Goal: Task Accomplishment & Management: Manage account settings

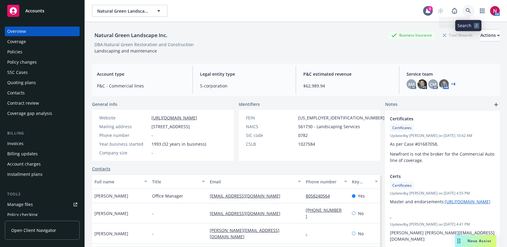
click at [468, 8] on link at bounding box center [468, 11] width 12 height 12
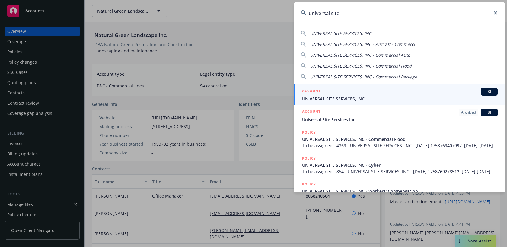
type input "universal site"
click at [377, 94] on div "ACCOUNT BI" at bounding box center [399, 92] width 195 height 8
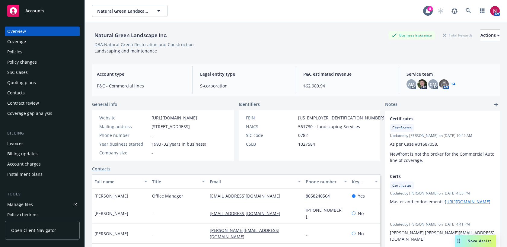
click at [32, 52] on div "Policies" at bounding box center [42, 52] width 70 height 10
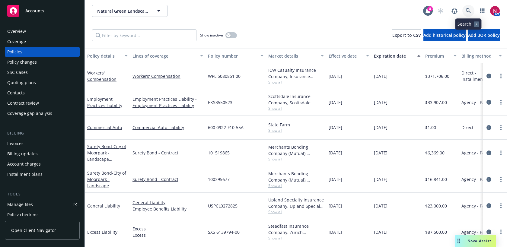
click at [462, 10] on link at bounding box center [468, 11] width 12 height 12
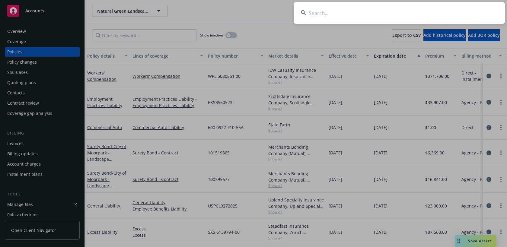
click at [462, 10] on input at bounding box center [399, 13] width 211 height 22
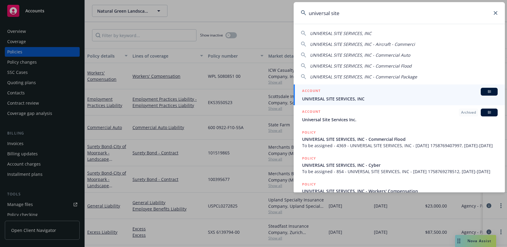
type input "universal site"
click at [382, 95] on div "ACCOUNT BI" at bounding box center [399, 92] width 195 height 8
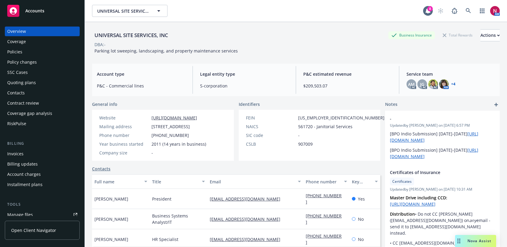
click at [35, 55] on div "Policies" at bounding box center [42, 52] width 70 height 10
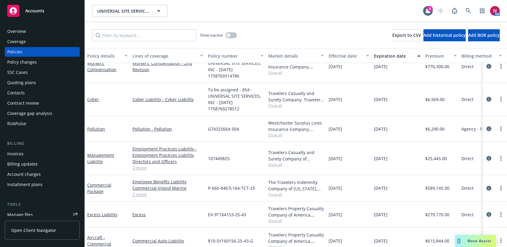
scroll to position [288, 0]
click at [501, 187] on circle "more" at bounding box center [500, 187] width 1 height 1
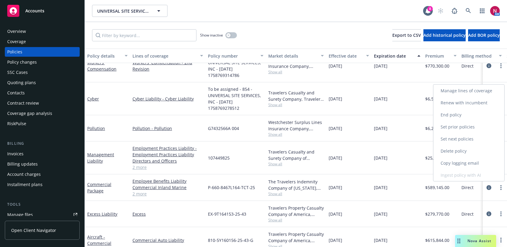
click at [464, 164] on link "Copy logging email" at bounding box center [468, 163] width 71 height 12
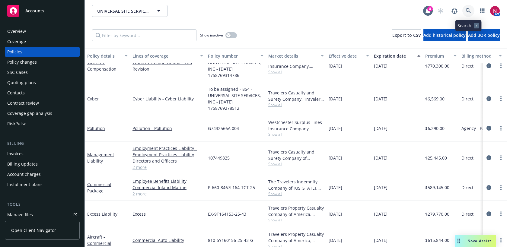
click at [469, 9] on icon at bounding box center [468, 10] width 5 height 5
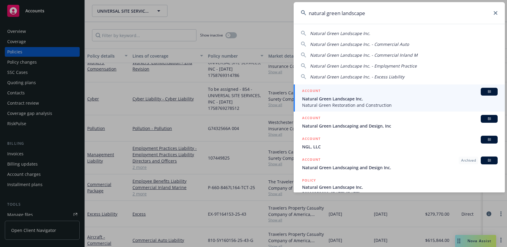
type input "natural green landscape"
click at [423, 93] on div "ACCOUNT BI" at bounding box center [399, 92] width 195 height 8
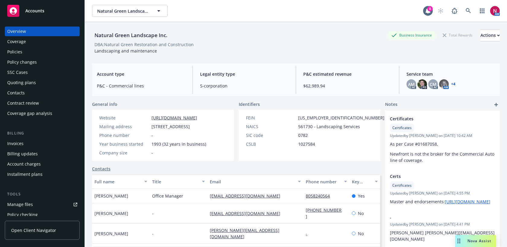
click at [37, 53] on div "Policies" at bounding box center [42, 52] width 70 height 10
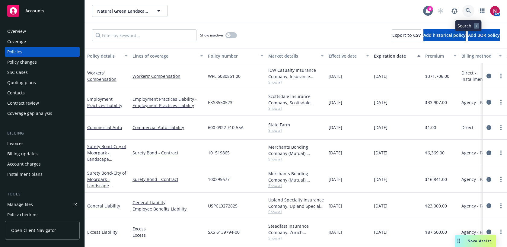
click at [468, 10] on icon at bounding box center [468, 10] width 5 height 5
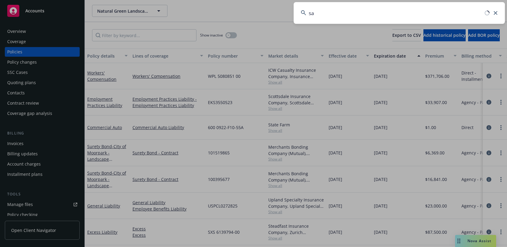
type input "s"
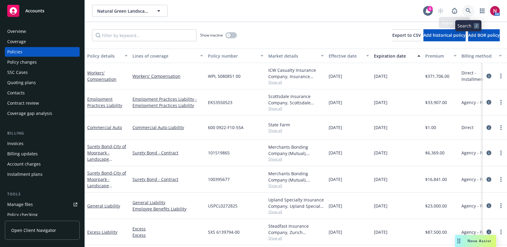
click at [471, 9] on icon at bounding box center [468, 10] width 5 height 5
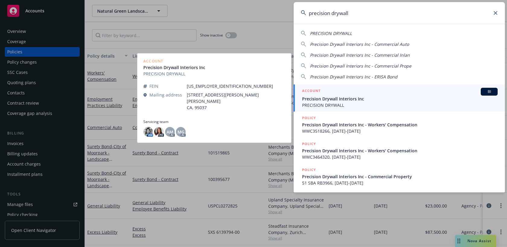
type input "precision drywall"
click at [394, 103] on span "PRECISION DRYWALL" at bounding box center [399, 105] width 195 height 6
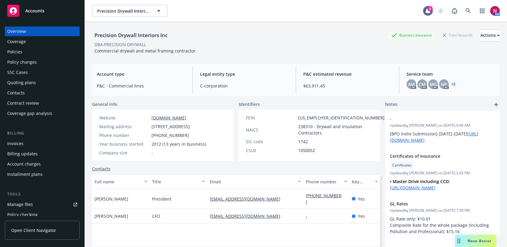
click at [36, 49] on div "Policies" at bounding box center [42, 52] width 70 height 10
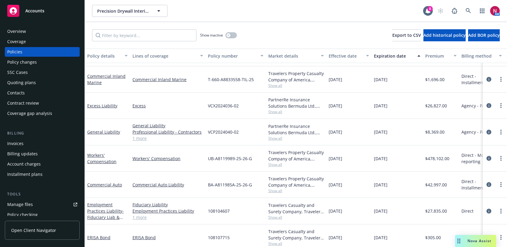
scroll to position [27, 0]
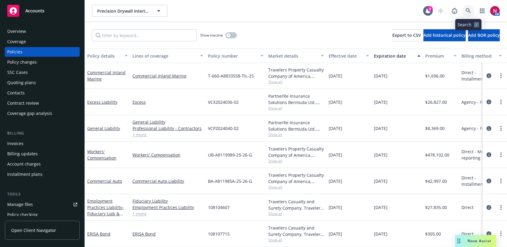
click at [470, 8] on icon at bounding box center [468, 10] width 5 height 5
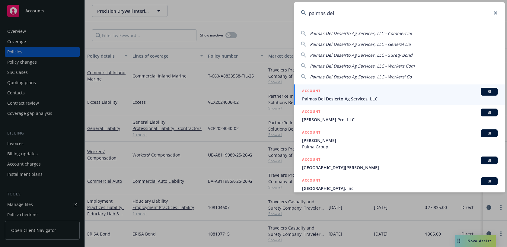
type input "palmas del"
click at [414, 84] on div "Palmas Del Deseirto Ag Services, LLC - Commercial Palmas Del Deseirto Ag Servic…" at bounding box center [399, 108] width 211 height 169
click at [417, 100] on span "Palmas Del Desierto Ag Services, LLC" at bounding box center [399, 99] width 195 height 6
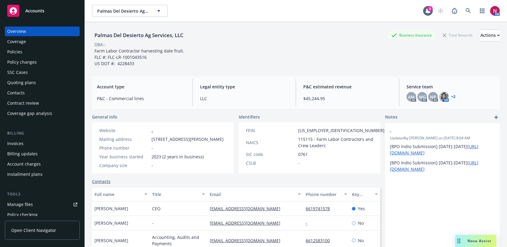
click at [29, 54] on div "Policies" at bounding box center [42, 52] width 70 height 10
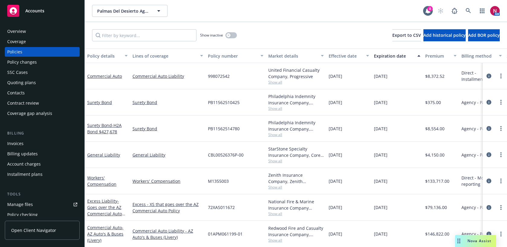
scroll to position [0, 0]
click at [467, 9] on icon at bounding box center [468, 10] width 5 height 5
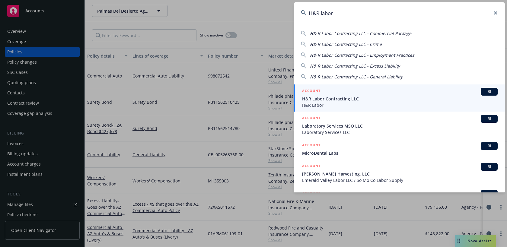
type input "H&R labor"
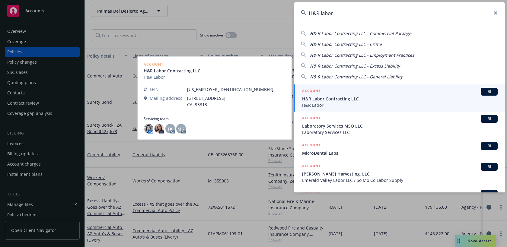
click at [374, 104] on span "H&R Labor" at bounding box center [399, 105] width 195 height 6
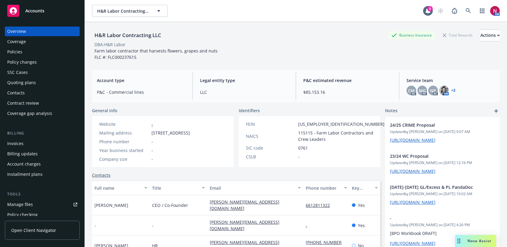
click at [26, 54] on div "Policies" at bounding box center [42, 52] width 70 height 10
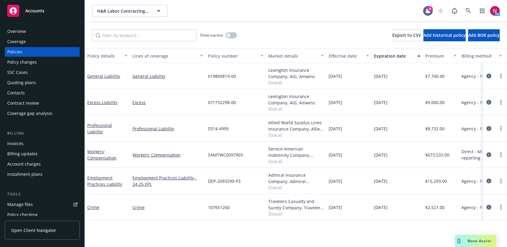
click at [274, 80] on span "Show all" at bounding box center [296, 82] width 56 height 5
click at [303, 44] on div "Show inactive Export to CSV Add historical policy Add BOR policy" at bounding box center [296, 35] width 422 height 27
click at [277, 108] on span "Show all" at bounding box center [296, 108] width 56 height 5
click at [294, 31] on div "Show inactive Export to CSV Add historical policy Add BOR policy" at bounding box center [296, 35] width 422 height 27
click at [275, 139] on div "Allied World Surplus Lines Insurance Company, Allied World Assurance Company (A…" at bounding box center [296, 129] width 60 height 26
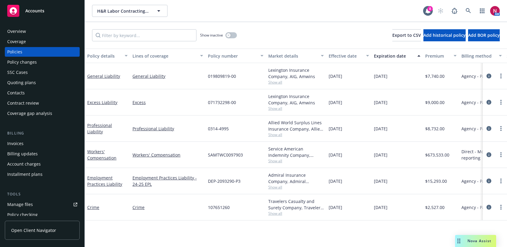
click at [275, 136] on span "Show all" at bounding box center [296, 134] width 56 height 5
click at [264, 30] on div "Show inactive Export to CSV Add historical policy Add BOR policy" at bounding box center [296, 35] width 422 height 27
click at [21, 84] on div "Quoting plans" at bounding box center [21, 83] width 29 height 10
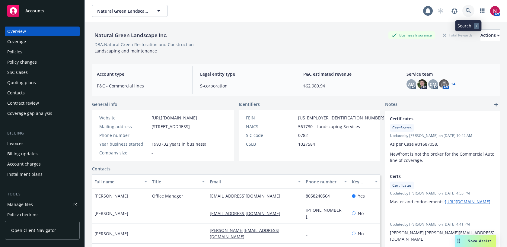
click at [472, 10] on link at bounding box center [468, 11] width 12 height 12
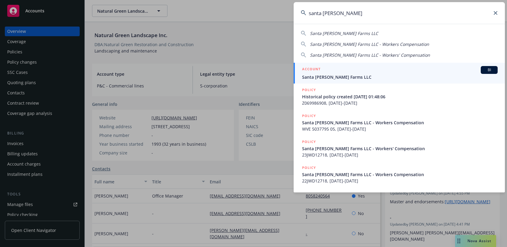
type input "santa rosa berry"
click at [402, 74] on span "Santa Rosa Berry Farms LLC" at bounding box center [399, 77] width 195 height 6
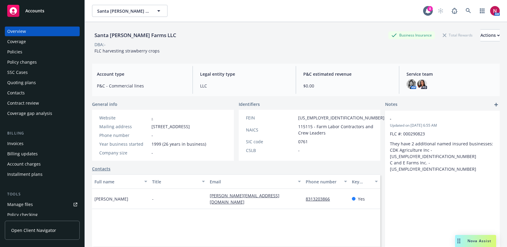
click at [47, 85] on div "Quoting plans" at bounding box center [42, 83] width 70 height 10
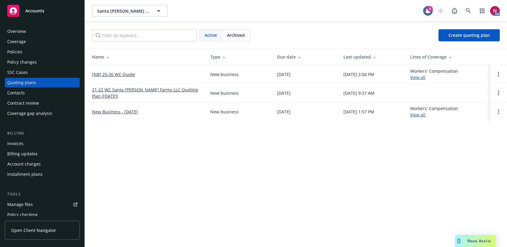
click at [123, 74] on link "[NB] 25-26 WC Quote" at bounding box center [113, 74] width 43 height 6
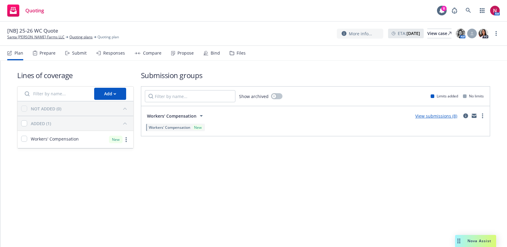
click at [75, 53] on div "Submit" at bounding box center [79, 53] width 14 height 5
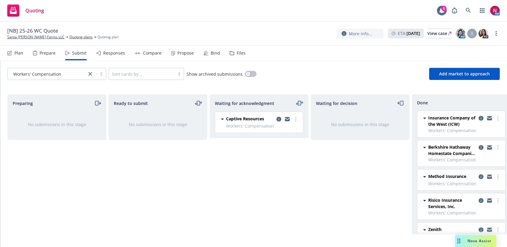
click at [230, 52] on icon at bounding box center [232, 53] width 5 height 4
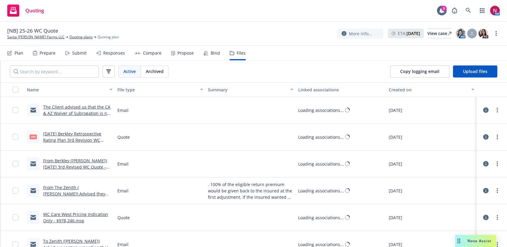
click at [75, 54] on div "Submit" at bounding box center [79, 53] width 14 height 5
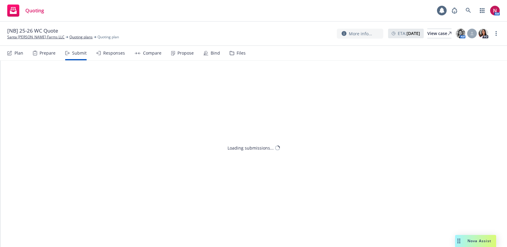
click at [102, 55] on div "Responses" at bounding box center [110, 53] width 29 height 14
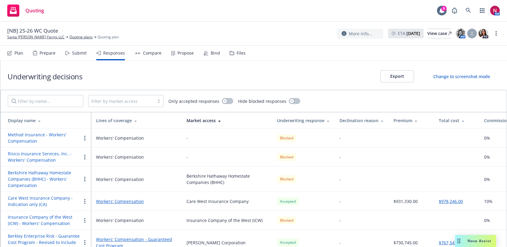
click at [75, 55] on div "Submit" at bounding box center [79, 53] width 14 height 5
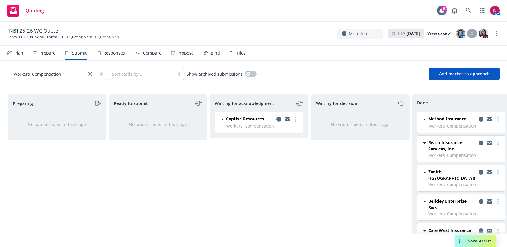
scroll to position [73, 0]
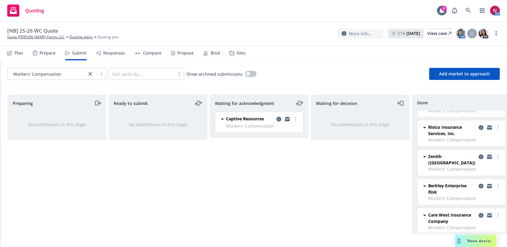
click at [490, 157] on icon "copy logging email" at bounding box center [489, 157] width 5 height 3
click at [466, 10] on icon at bounding box center [468, 10] width 5 height 5
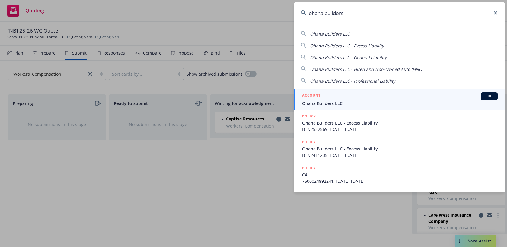
type input "ohana builders"
click at [404, 100] on span "Ohana Builders LLC" at bounding box center [399, 103] width 195 height 6
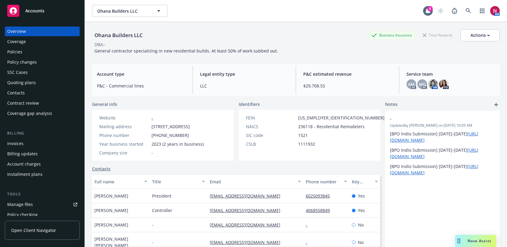
click at [23, 83] on div "Quoting plans" at bounding box center [21, 83] width 29 height 10
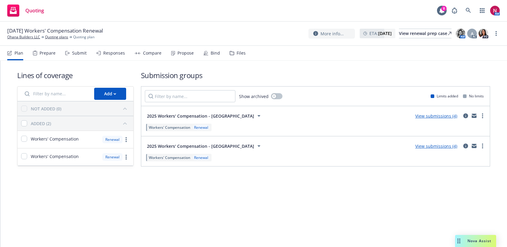
click at [75, 55] on div "Submit" at bounding box center [79, 53] width 14 height 5
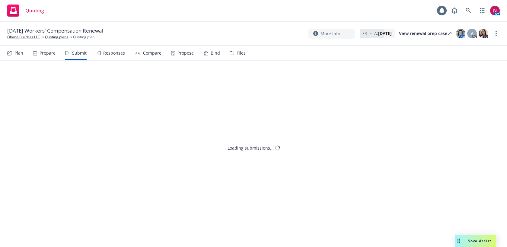
click at [113, 55] on div "Responses" at bounding box center [114, 53] width 22 height 5
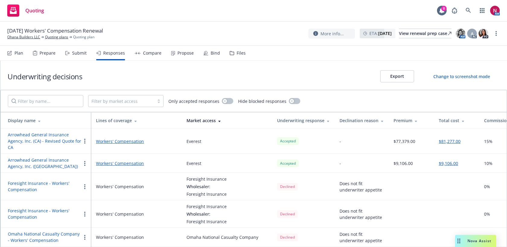
scroll to position [46, 0]
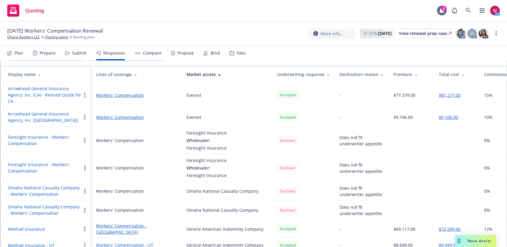
click at [186, 30] on div "10/15/25 Workers' Compensation Renewal Ohana Builders LLC Quoting plans Quoting…" at bounding box center [253, 33] width 492 height 13
click at [470, 10] on icon at bounding box center [468, 10] width 5 height 5
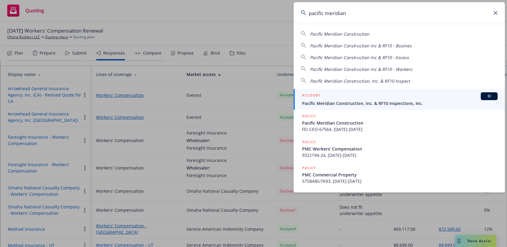
type input "pacific meridian"
click at [387, 96] on div "ACCOUNT BI" at bounding box center [399, 96] width 195 height 8
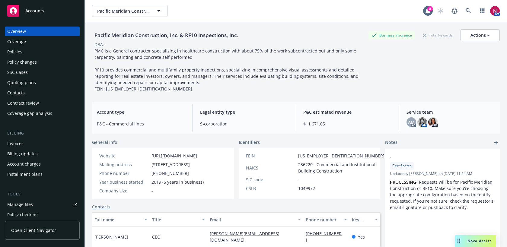
click at [34, 83] on div "Quoting plans" at bounding box center [21, 83] width 29 height 10
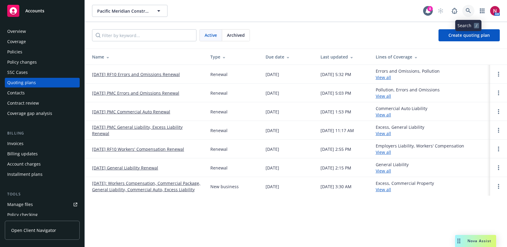
click at [466, 9] on icon at bounding box center [468, 10] width 5 height 5
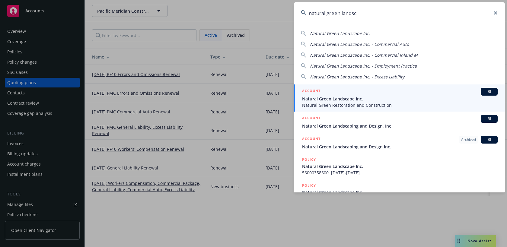
type input "natural green landsc"
click at [429, 91] on div "ACCOUNT BI" at bounding box center [399, 92] width 195 height 8
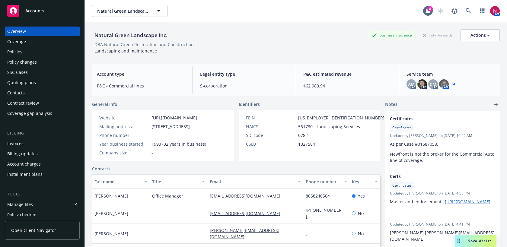
click at [23, 52] on div "Policies" at bounding box center [42, 52] width 70 height 10
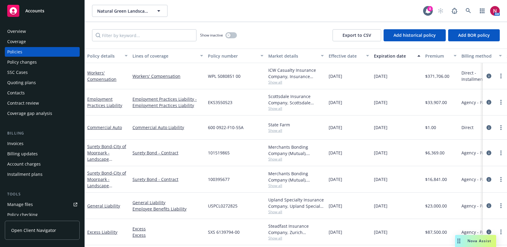
click at [47, 82] on div "Quoting plans" at bounding box center [42, 83] width 70 height 10
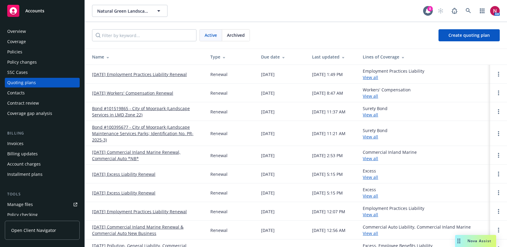
click at [19, 52] on div "Policies" at bounding box center [14, 52] width 15 height 10
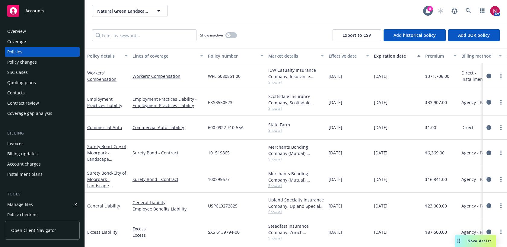
click at [33, 31] on div "Overview" at bounding box center [42, 32] width 70 height 10
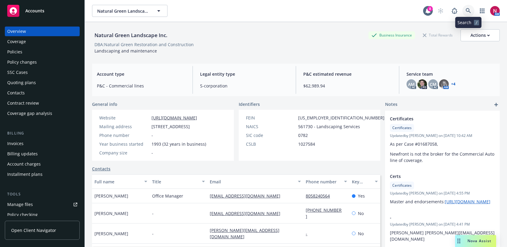
click at [468, 11] on icon at bounding box center [468, 10] width 5 height 5
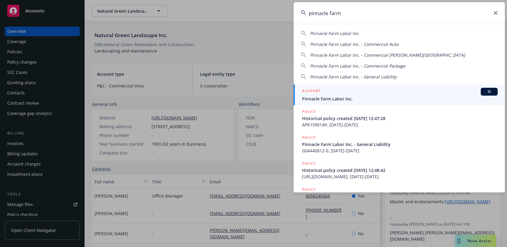
type input "pinnacle farm"
click at [338, 95] on div "ACCOUNT BI" at bounding box center [399, 92] width 195 height 8
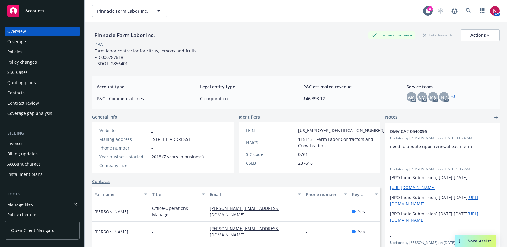
click at [43, 84] on div "Quoting plans" at bounding box center [42, 83] width 70 height 10
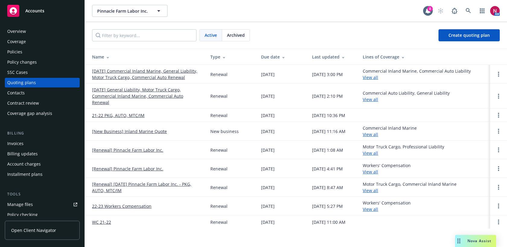
click at [200, 12] on div "Pinnacle Farm Labor Inc. Pinnacle Farm Labor Inc." at bounding box center [257, 11] width 331 height 12
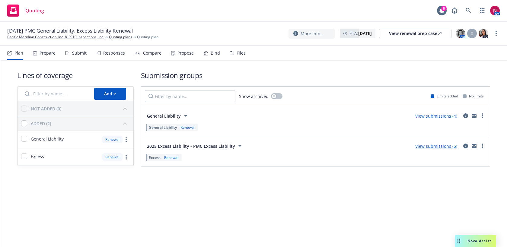
click at [111, 55] on div "Responses" at bounding box center [114, 53] width 22 height 5
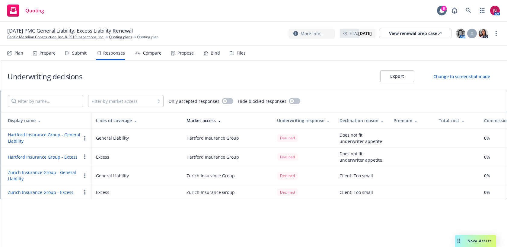
click at [68, 47] on div "Submit" at bounding box center [75, 53] width 21 height 14
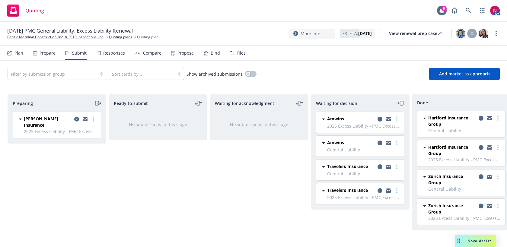
click at [401, 100] on icon "moveLeft" at bounding box center [400, 103] width 7 height 7
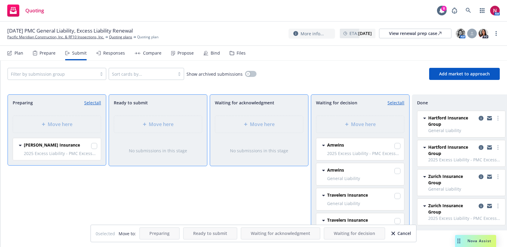
scroll to position [6, 0]
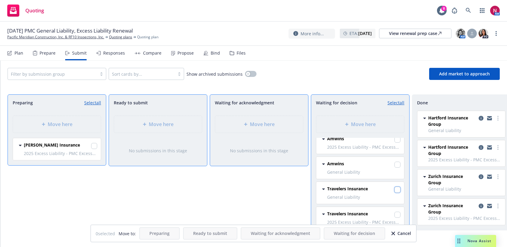
click at [395, 190] on input "checkbox" at bounding box center [397, 190] width 6 height 6
checkbox input "true"
click at [396, 215] on input "checkbox" at bounding box center [397, 215] width 6 height 6
checkbox input "true"
click at [401, 234] on div "Cancel" at bounding box center [401, 233] width 20 height 11
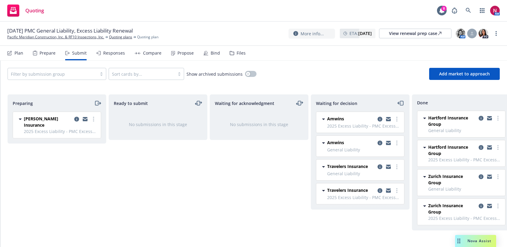
scroll to position [0, 0]
click at [397, 165] on circle "more" at bounding box center [396, 164] width 1 height 1
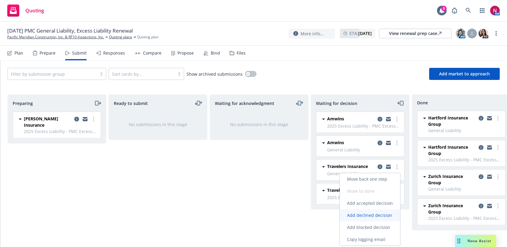
click at [379, 215] on span "Add declined decision" at bounding box center [369, 215] width 59 height 6
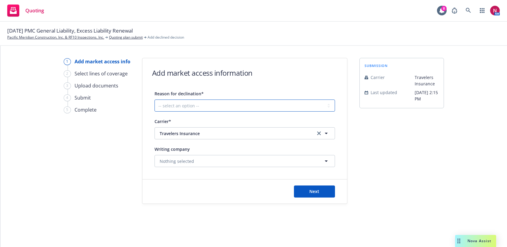
click at [215, 103] on select "-- select an option -- Cannot compete with other markets Carrier non-renewed Ca…" at bounding box center [244, 106] width 180 height 12
click at [227, 107] on select "-- select an option -- Cannot compete with other markets Carrier non-renewed Ca…" at bounding box center [244, 106] width 180 height 12
select select "CLIENT_TOO_SMALL"
click at [154, 100] on select "-- select an option -- Cannot compete with other markets Carrier non-renewed Ca…" at bounding box center [244, 106] width 180 height 12
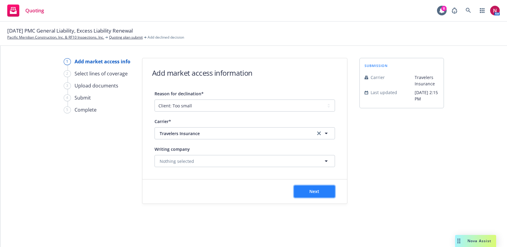
click at [306, 192] on button "Next" at bounding box center [314, 192] width 41 height 12
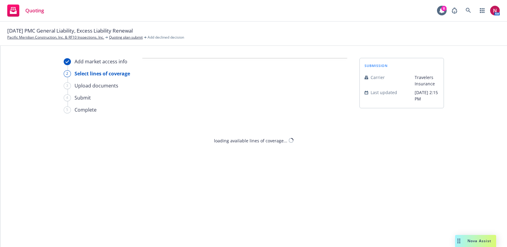
select select "CLIENT_TOO_SMALL"
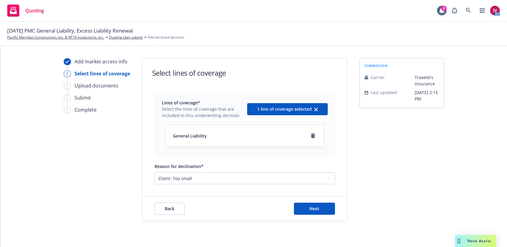
click at [326, 215] on div "Back Next" at bounding box center [244, 209] width 205 height 24
click at [322, 208] on button "Next" at bounding box center [314, 209] width 41 height 12
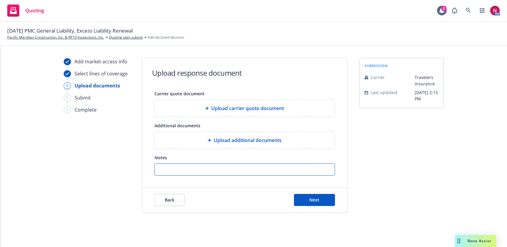
click at [287, 167] on input "Notes" at bounding box center [245, 169] width 180 height 11
paste input "I hope you are doing well. Thank you for submitting Pacific Meridian. I see the…"
type input "I hope you are doing well. Thank you for submitting Pacific Meridian. I see the…"
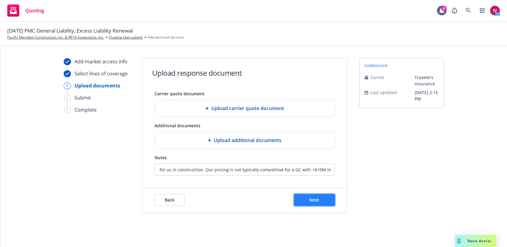
click at [310, 203] on button "Next" at bounding box center [314, 200] width 41 height 12
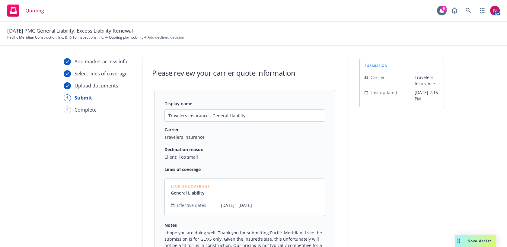
scroll to position [79, 0]
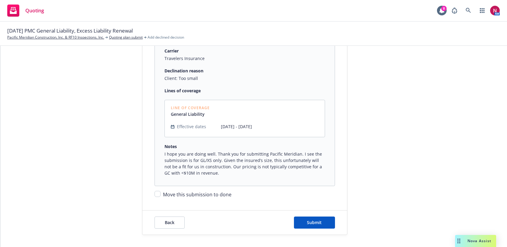
click at [199, 194] on span "Move this submission to done" at bounding box center [197, 194] width 68 height 7
click at [160, 194] on input "Move this submission to done" at bounding box center [157, 194] width 6 height 6
checkbox input "true"
click at [313, 219] on button "Submit" at bounding box center [314, 223] width 41 height 12
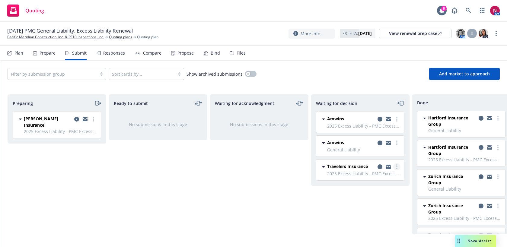
click at [397, 167] on circle "more" at bounding box center [396, 166] width 1 height 1
click at [385, 215] on span "Add declined decision" at bounding box center [369, 215] width 59 height 6
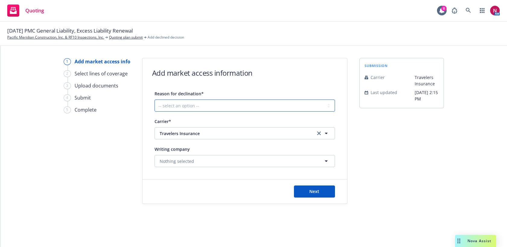
click at [214, 105] on select "-- select an option -- Cannot compete with other markets Carrier non-renewed Ca…" at bounding box center [244, 106] width 180 height 12
select select "CLIENT_TOO_SMALL"
click at [154, 100] on select "-- select an option -- Cannot compete with other markets Carrier non-renewed Ca…" at bounding box center [244, 106] width 180 height 12
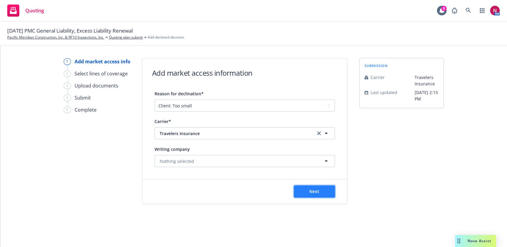
click at [320, 193] on button "Next" at bounding box center [314, 192] width 41 height 12
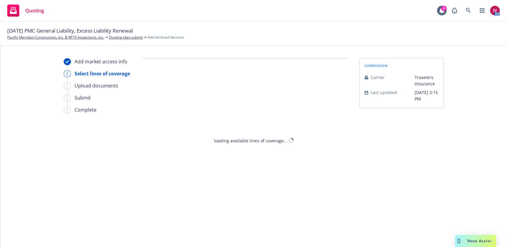
select select "CLIENT_TOO_SMALL"
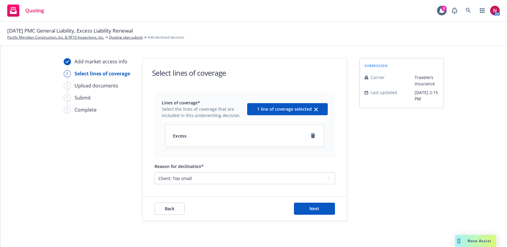
click at [323, 217] on div "Back Next" at bounding box center [244, 209] width 205 height 24
click at [322, 212] on button "Next" at bounding box center [314, 209] width 41 height 12
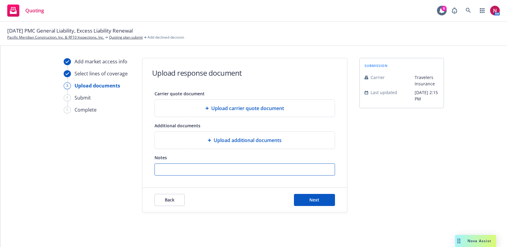
click at [297, 168] on input "Notes" at bounding box center [245, 169] width 180 height 11
paste input "I hope you are doing well. Thank you for submitting Pacific Meridian. I see the…"
type input "I hope you are doing well. Thank you for submitting Pacific Meridian. I see the…"
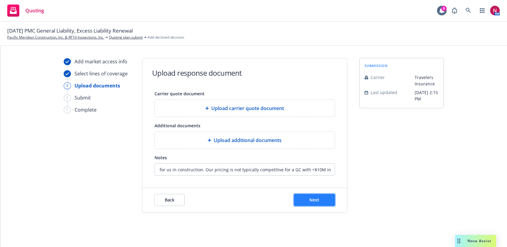
click at [312, 196] on button "Next" at bounding box center [314, 200] width 41 height 12
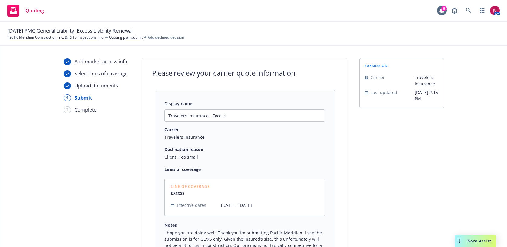
scroll to position [79, 0]
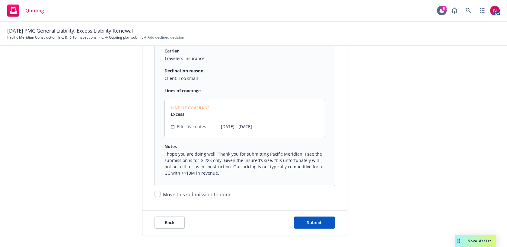
click at [214, 195] on span "Move this submission to done" at bounding box center [197, 194] width 68 height 7
click at [160, 195] on input "Move this submission to done" at bounding box center [157, 194] width 6 height 6
checkbox input "true"
click at [312, 215] on div "Back Submit" at bounding box center [244, 223] width 205 height 24
click at [313, 219] on button "Submit" at bounding box center [314, 223] width 41 height 12
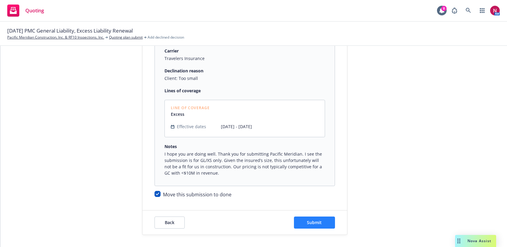
scroll to position [0, 0]
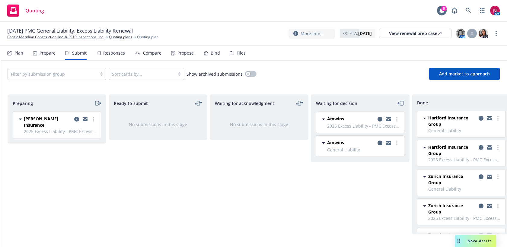
scroll to position [44, 0]
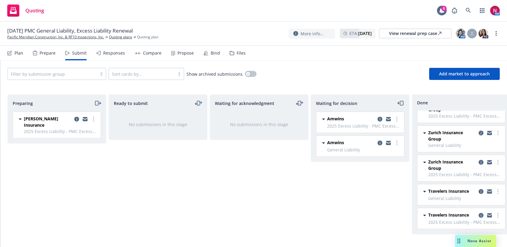
click at [489, 191] on icon "copy logging email" at bounding box center [489, 190] width 5 height 2
click at [119, 36] on link "Quoting plans" at bounding box center [120, 36] width 23 height 5
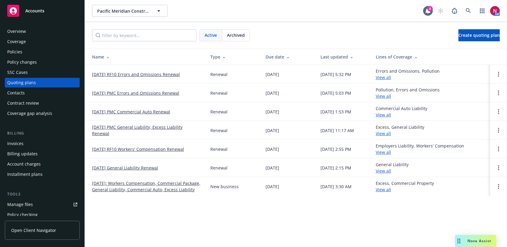
click at [130, 75] on link "[DATE] RF10 Errors and Omissions Renewal" at bounding box center [136, 74] width 88 height 6
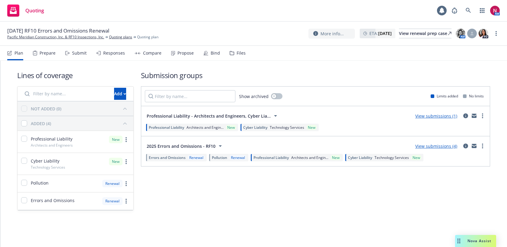
click at [117, 56] on div "Responses" at bounding box center [114, 53] width 22 height 5
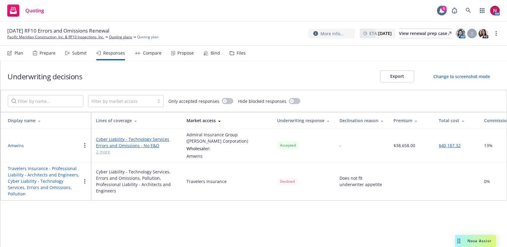
click at [52, 170] on button "Travelers Insurance - Professional Liability - Architects and Engineers, Cyber …" at bounding box center [44, 181] width 73 height 32
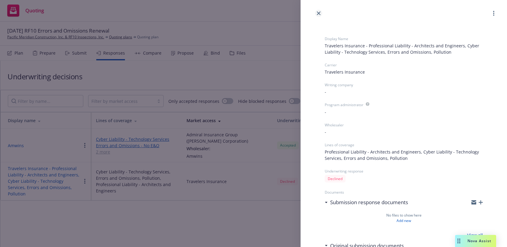
click at [318, 13] on icon "close" at bounding box center [319, 13] width 4 height 4
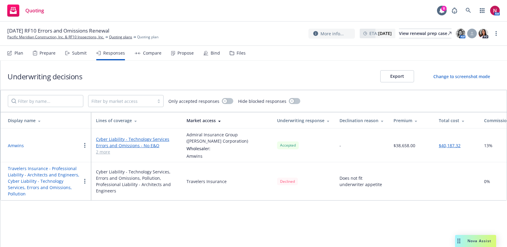
click at [77, 54] on div "Submit" at bounding box center [79, 53] width 14 height 5
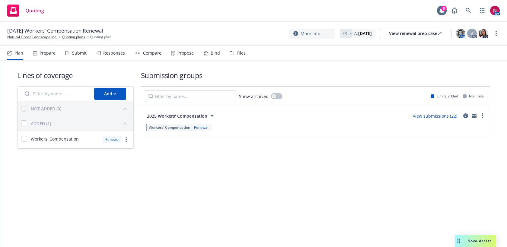
click at [108, 54] on div "Responses" at bounding box center [114, 53] width 22 height 5
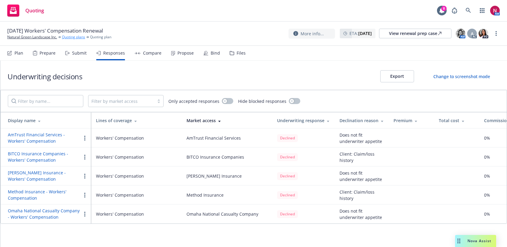
click at [76, 36] on link "Quoting plans" at bounding box center [73, 36] width 23 height 5
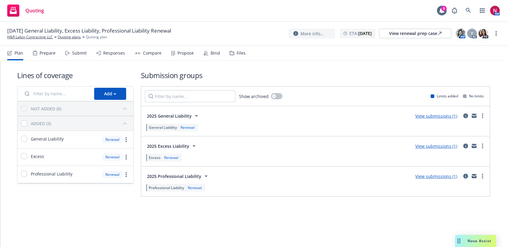
click at [71, 56] on div "Submit" at bounding box center [75, 53] width 21 height 14
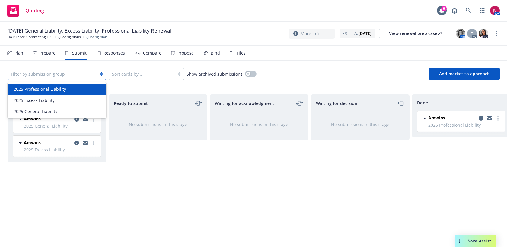
click at [70, 80] on div "Filter by submission group" at bounding box center [57, 74] width 99 height 12
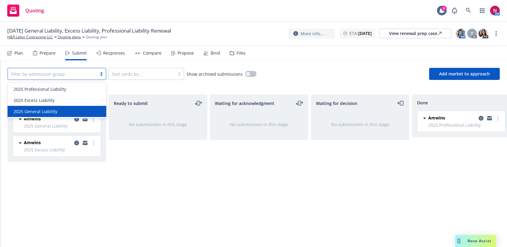
click at [65, 113] on div "2025 General Liability" at bounding box center [56, 111] width 91 height 6
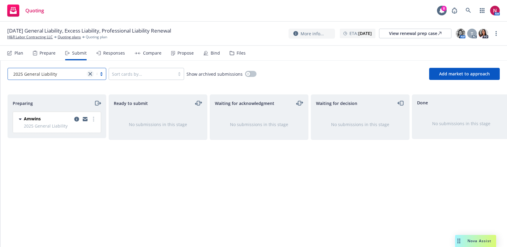
click at [87, 73] on link "close" at bounding box center [90, 73] width 7 height 7
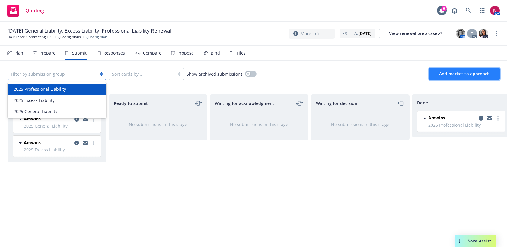
click at [485, 77] on button "Add market to approach" at bounding box center [464, 74] width 71 height 12
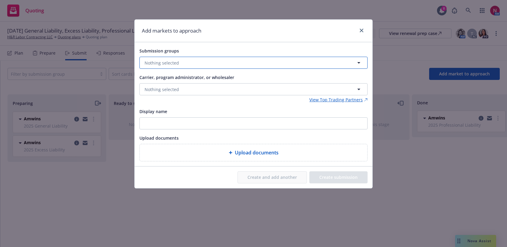
click at [185, 64] on button "Nothing selected" at bounding box center [253, 63] width 228 height 12
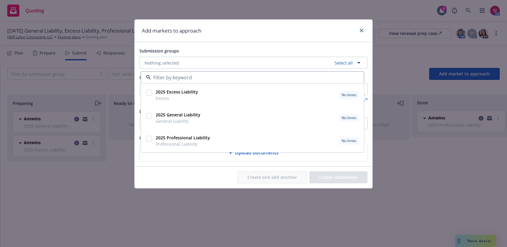
click at [149, 94] on input "checkbox" at bounding box center [149, 93] width 6 height 6
checkbox input "true"
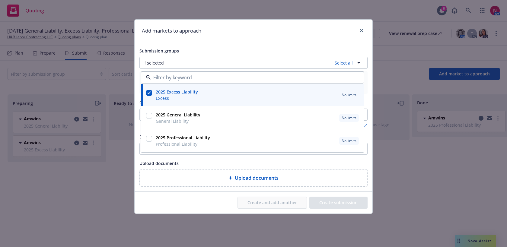
click at [149, 112] on div at bounding box center [149, 116] width 6 height 8
checkbox input "true"
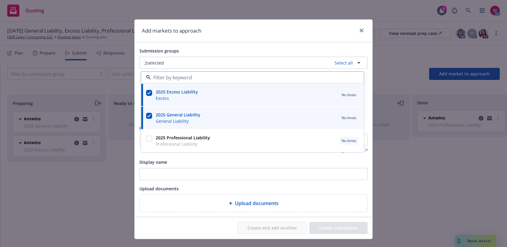
click at [277, 186] on div "Upload documents" at bounding box center [253, 188] width 228 height 7
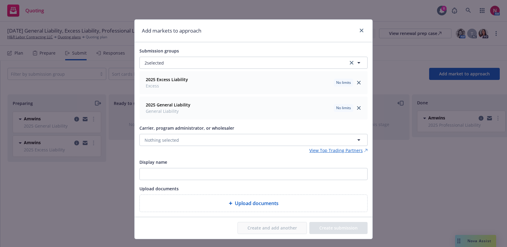
click at [251, 132] on div "Carrier, program administrator, or wholesaler" at bounding box center [253, 127] width 228 height 7
click at [251, 138] on button "Nothing selected" at bounding box center [253, 140] width 228 height 12
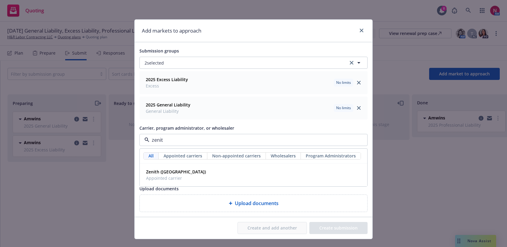
type input "zenith"
click at [238, 180] on div "Zenith (Fairfax) Appointed carrier" at bounding box center [254, 174] width 220 height 15
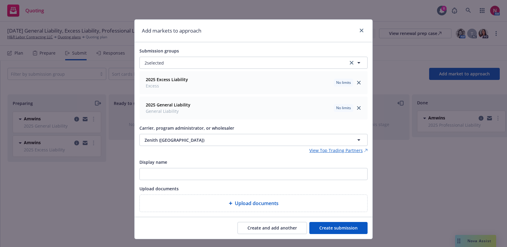
click at [328, 232] on button "Create submission" at bounding box center [338, 228] width 58 height 12
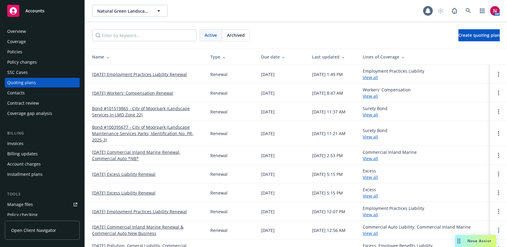
click at [132, 74] on link "[DATE] Employment Practices Liability Renewal" at bounding box center [139, 74] width 95 height 6
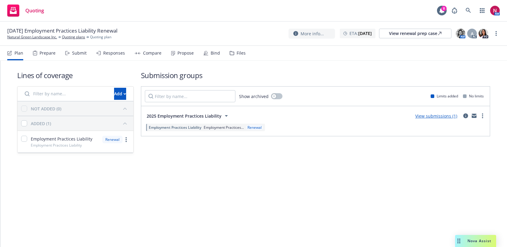
click at [70, 56] on div "Submit" at bounding box center [75, 53] width 21 height 14
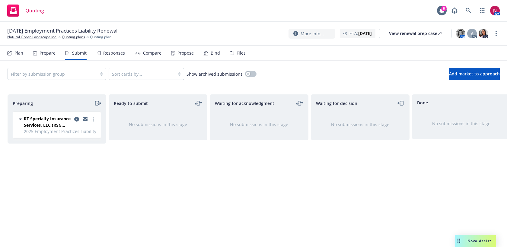
click at [237, 52] on div "Files" at bounding box center [241, 53] width 9 height 5
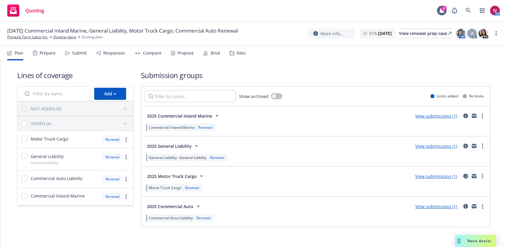
click at [237, 54] on div "Files" at bounding box center [241, 53] width 9 height 5
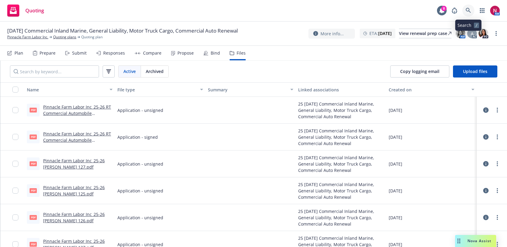
click at [469, 10] on icon at bounding box center [468, 10] width 5 height 5
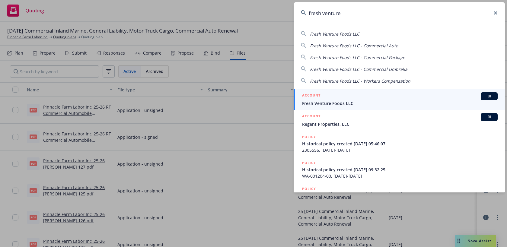
type input "fresh venture"
click at [392, 100] on span "Fresh Venture Foods LLC" at bounding box center [399, 103] width 195 height 6
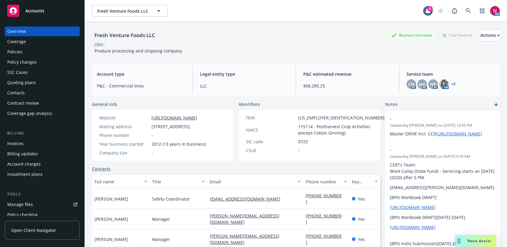
click at [49, 81] on div "Quoting plans" at bounding box center [42, 83] width 70 height 10
